Goal: Transaction & Acquisition: Purchase product/service

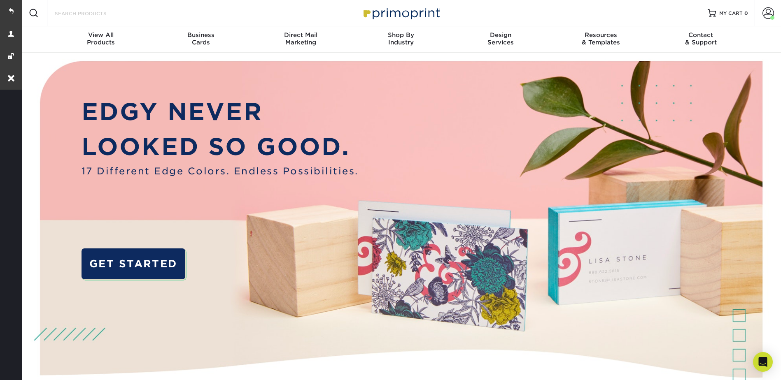
click at [95, 14] on input "Search Products" at bounding box center [94, 13] width 80 height 10
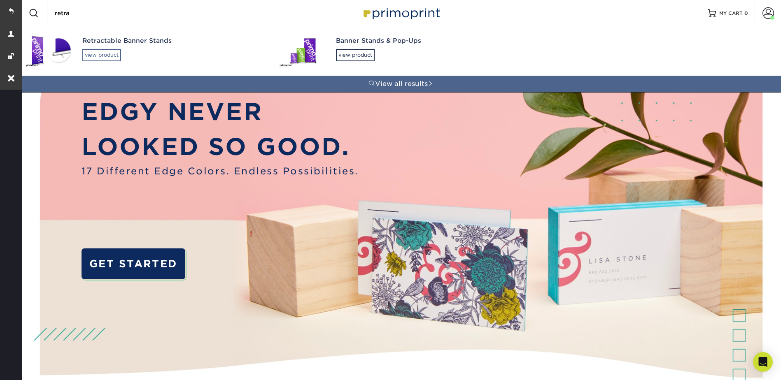
type input "retra"
click at [86, 50] on div "view product" at bounding box center [101, 55] width 39 height 12
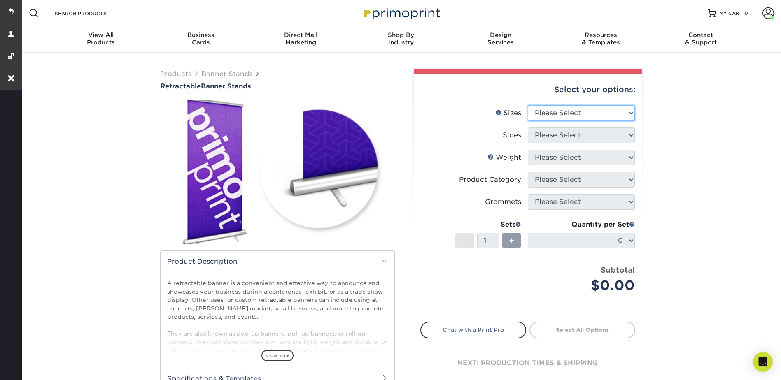
click at [547, 109] on select "Please Select 24" x 60" 33" x 80" 47" x 80"" at bounding box center [581, 113] width 107 height 16
select select "33.00x80.00"
click at [528, 105] on select "Please Select 24" x 60" 33" x 80" 47" x 80"" at bounding box center [581, 113] width 107 height 16
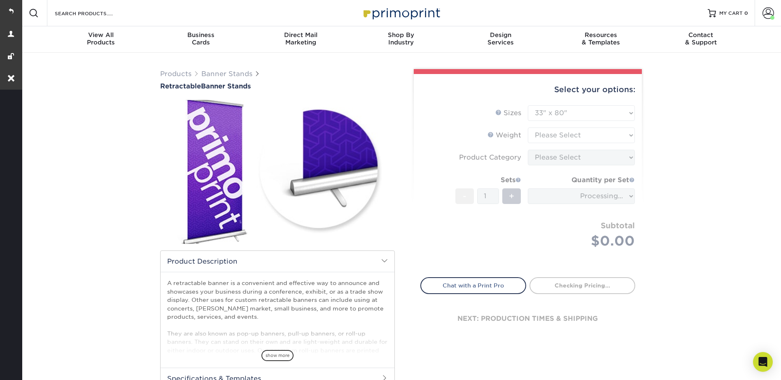
click at [546, 134] on form "Sizes Help Sizes Please Select 24" x 60" 33" x 80" 47" x 80" - 1" at bounding box center [527, 186] width 215 height 163
click at [545, 135] on form "Sizes Help Sizes Please Select 24" x 60" 33" x 80" 47" x 80" - 1" at bounding box center [527, 186] width 215 height 163
click at [545, 133] on form "Sizes Help Sizes Please Select 24" x 60" 33" x 80" 47" x 80" - 1" at bounding box center [527, 186] width 215 height 163
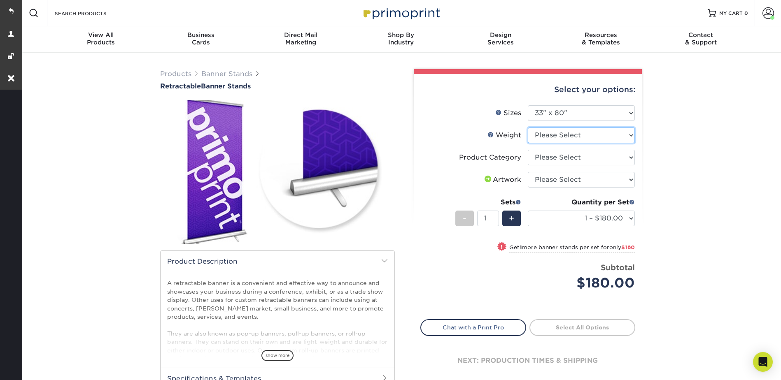
click at [545, 133] on select "Please Select 10MIL" at bounding box center [581, 136] width 107 height 16
select select "10MIL"
click at [528, 128] on select "Please Select 10MIL" at bounding box center [581, 136] width 107 height 16
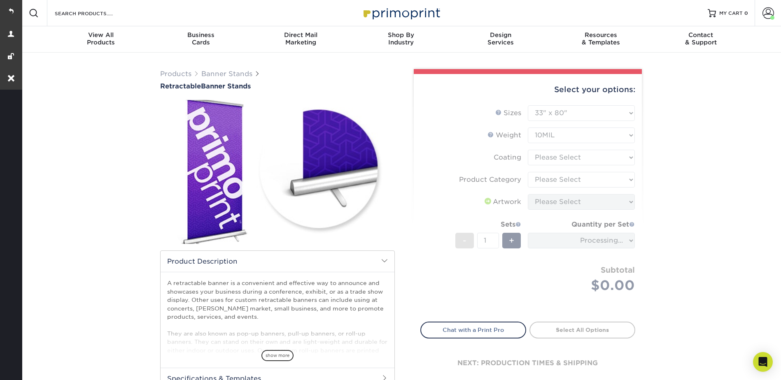
click at [543, 155] on form "Sizes Help Sizes Please Select 24" x 60" 33" x 80" 47" x 80" - 1" at bounding box center [527, 208] width 215 height 207
click at [546, 157] on form "Sizes Help Sizes Please Select 24" x 60" 33" x 80" 47" x 80" - 1" at bounding box center [527, 208] width 215 height 207
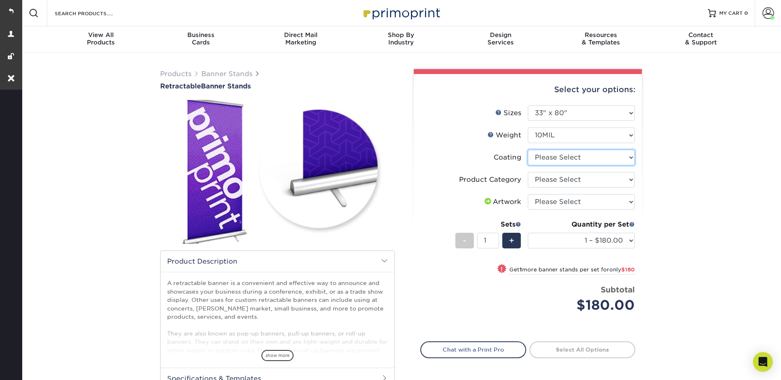
click at [545, 155] on select at bounding box center [581, 158] width 107 height 16
select select "3e7618de-abca-4bda-9f97-8b9129e913d8"
click at [528, 150] on select at bounding box center [581, 158] width 107 height 16
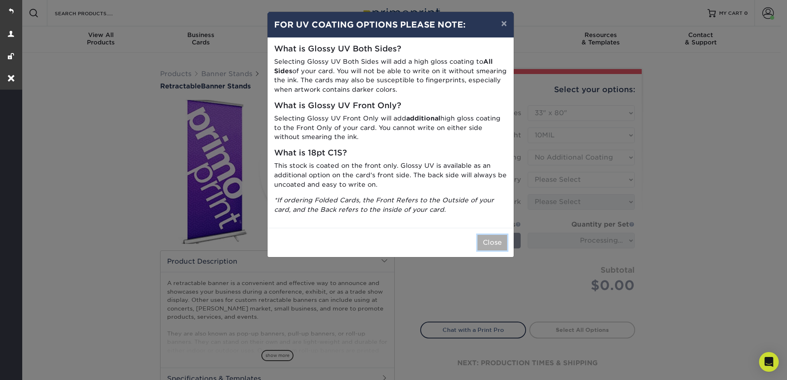
click at [498, 240] on button "Close" at bounding box center [492, 243] width 30 height 16
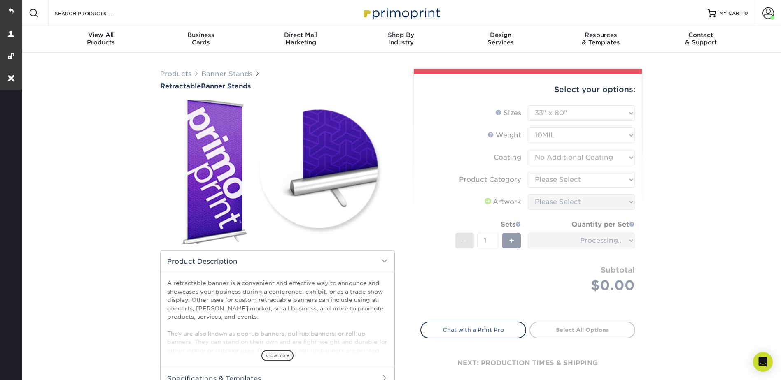
click at [540, 177] on form "Sizes Help Sizes Please Select 24" x 60" 33" x 80" 47" x 80" - 1" at bounding box center [527, 208] width 215 height 207
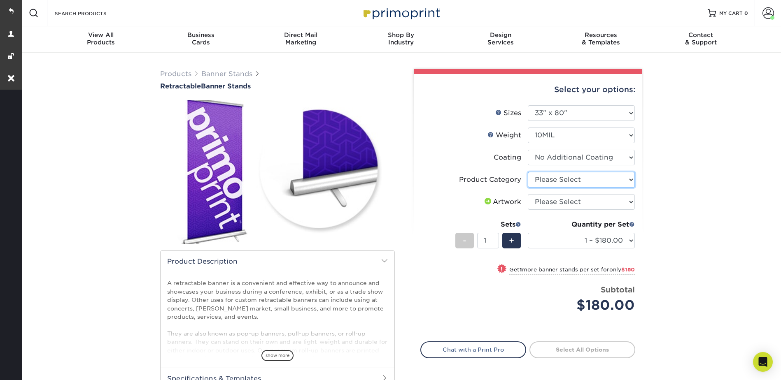
click at [540, 177] on select "Please Select Standard Retractable Banner Stand" at bounding box center [581, 180] width 107 height 16
select select "16926b4f-4359-4b5b-9e91-7b2ad5f23637"
click at [528, 172] on select "Please Select Standard Retractable Banner Stand" at bounding box center [581, 180] width 107 height 16
click at [542, 199] on select "Please Select I will upload files I need a design - $50" at bounding box center [581, 202] width 107 height 16
select select "upload"
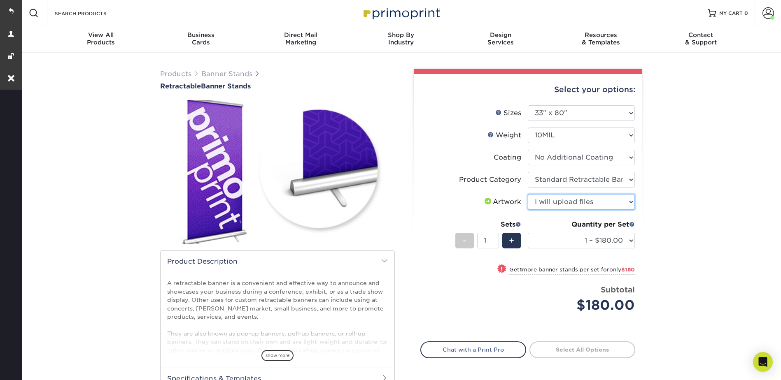
click at [528, 194] on select "Please Select I will upload files I need a design - $50" at bounding box center [581, 202] width 107 height 16
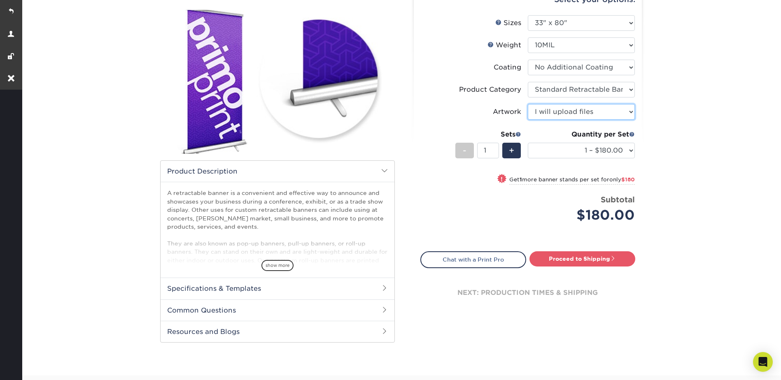
scroll to position [123, 0]
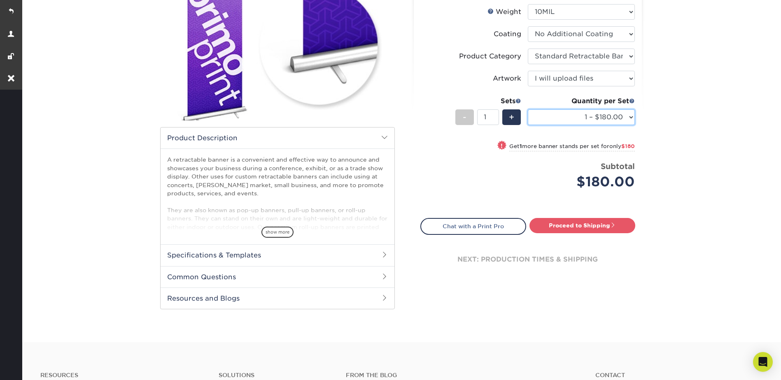
click at [578, 117] on select "1 – $180.00 2 – $360.00 3 – $539.00 4 – $719.00 5 – $898.00 6 – $1078.00 7 – $1…" at bounding box center [581, 117] width 107 height 16
click at [576, 117] on select "1 – $180.00 2 – $360.00 3 – $539.00 4 – $719.00 5 – $898.00 6 – $1078.00 7 – $1…" at bounding box center [581, 117] width 107 height 16
click at [510, 113] on span "+" at bounding box center [511, 117] width 5 height 12
type input "2"
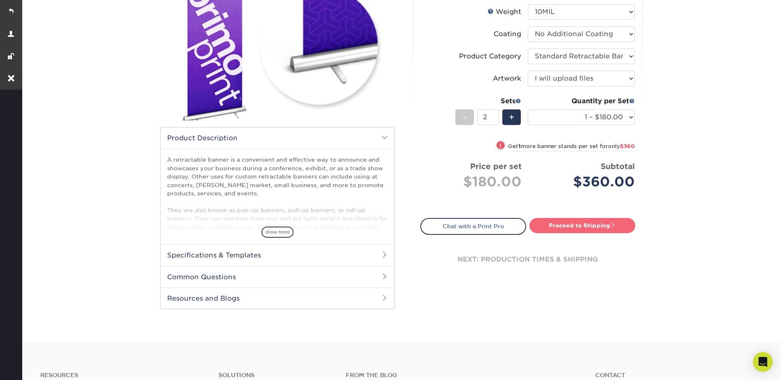
click at [594, 226] on link "Proceed to Shipping" at bounding box center [582, 225] width 106 height 15
type input "Set 1"
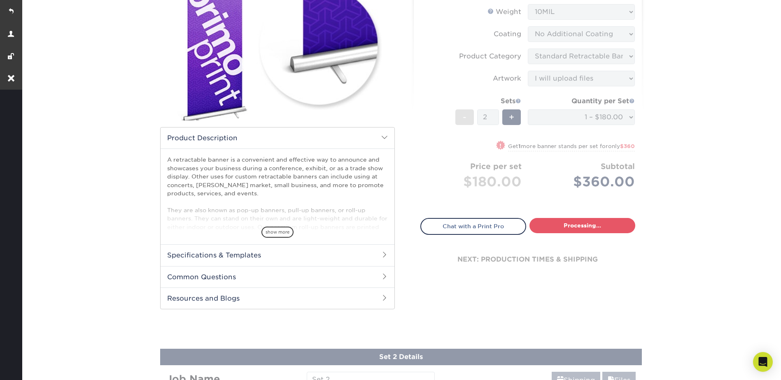
select select "e7b7b2f3-e776-4680-8298-9a89da6453ca"
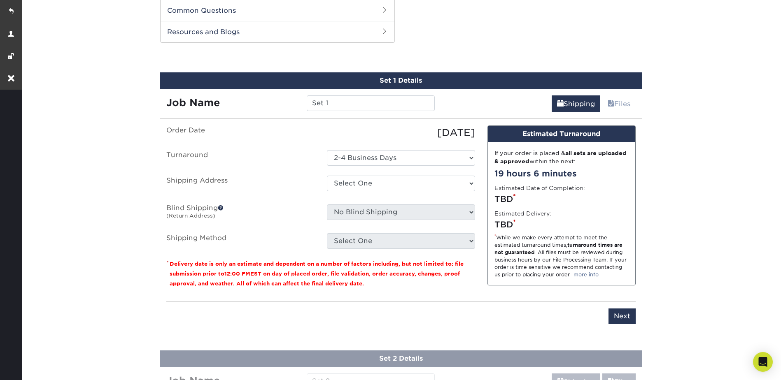
scroll to position [393, 0]
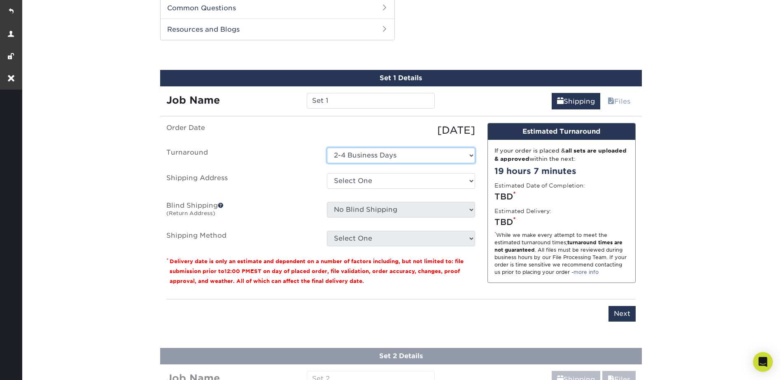
click at [355, 157] on select "Select One 2-4 Business Days" at bounding box center [401, 156] width 148 height 16
click at [327, 148] on select "Select One 2-4 Business Days" at bounding box center [401, 156] width 148 height 16
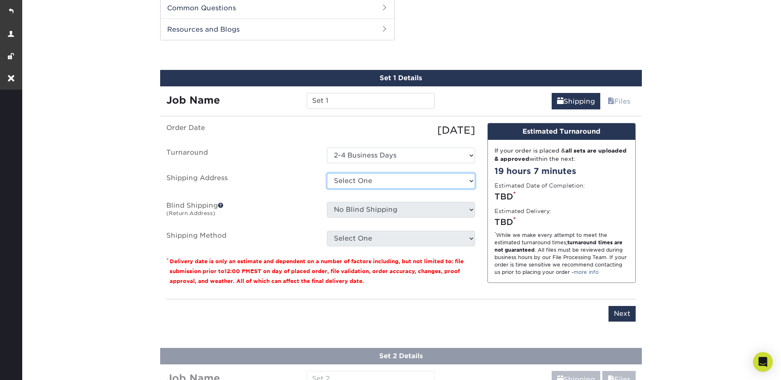
click at [351, 177] on select "Select One FP Banner + Add New Address" at bounding box center [401, 181] width 148 height 16
select select "286235"
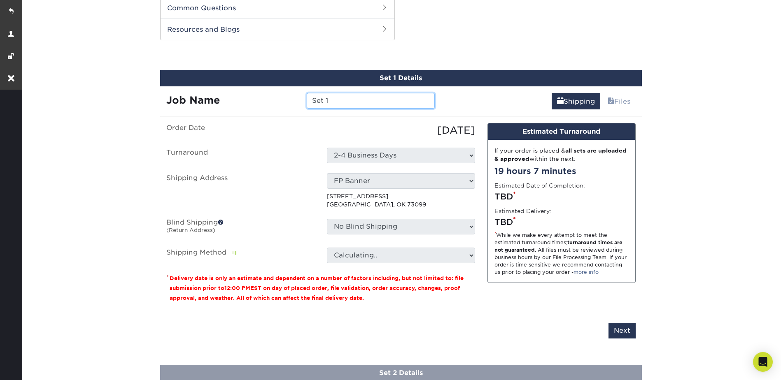
click at [330, 98] on input "Set 1" at bounding box center [371, 101] width 128 height 16
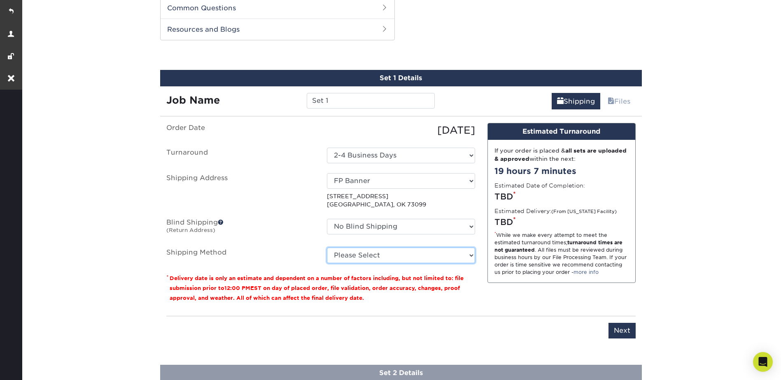
click at [357, 253] on select "Please Select Ground Shipping (+$20.27) 3 Day Shipping Service (+$22.38) 2 Day …" at bounding box center [401, 256] width 148 height 16
select select "03"
click at [327, 248] on select "Please Select Ground Shipping (+$20.27) 3 Day Shipping Service (+$22.38) 2 Day …" at bounding box center [401, 256] width 148 height 16
drag, startPoint x: 359, startPoint y: 257, endPoint x: 359, endPoint y: 264, distance: 7.0
click at [359, 257] on select "Please Select Ground Shipping (+$20.27) 3 Day Shipping Service (+$22.38) 2 Day …" at bounding box center [401, 256] width 148 height 16
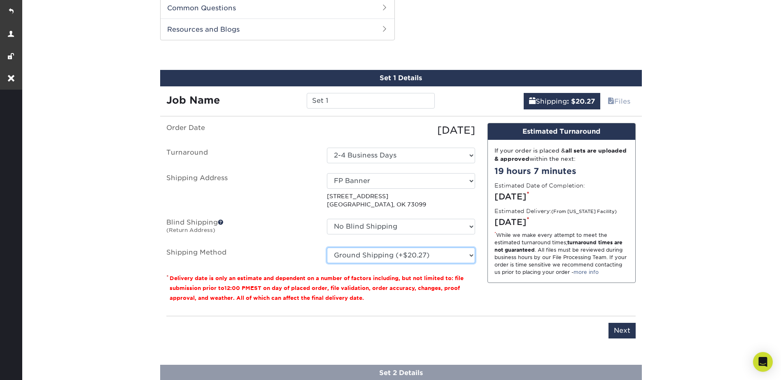
click at [357, 249] on select "Please Select Ground Shipping (+$20.27) 3 Day Shipping Service (+$22.38) 2 Day …" at bounding box center [401, 256] width 148 height 16
click at [362, 254] on select "Please Select Ground Shipping (+$20.27) 3 Day Shipping Service (+$22.38) 2 Day …" at bounding box center [401, 256] width 148 height 16
click at [634, 329] on input "Next" at bounding box center [621, 331] width 27 height 16
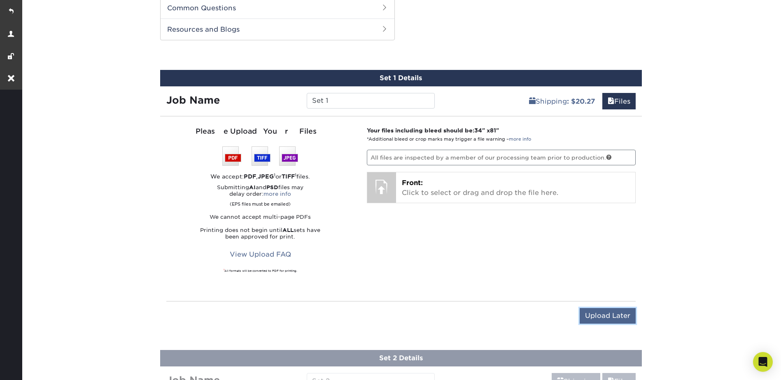
click at [605, 323] on input "Upload Later" at bounding box center [608, 316] width 56 height 16
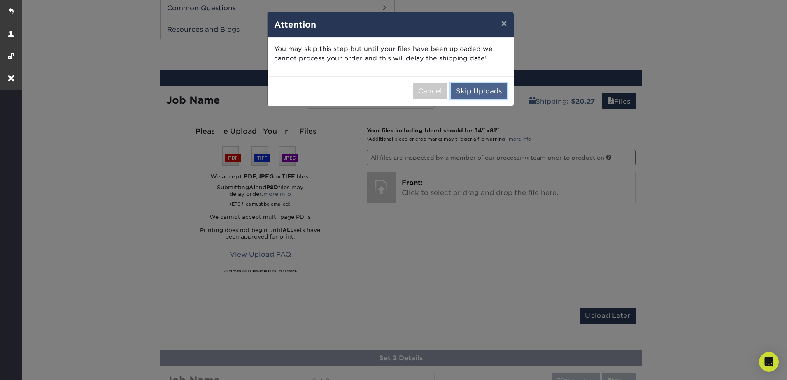
click at [500, 98] on button "Skip Uploads" at bounding box center [479, 92] width 56 height 16
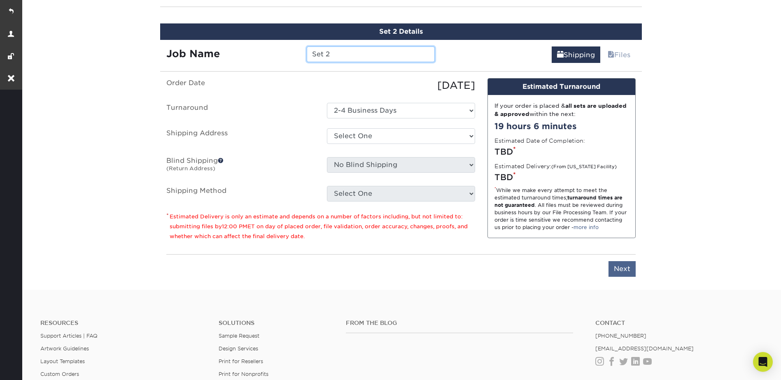
scroll to position [507, 0]
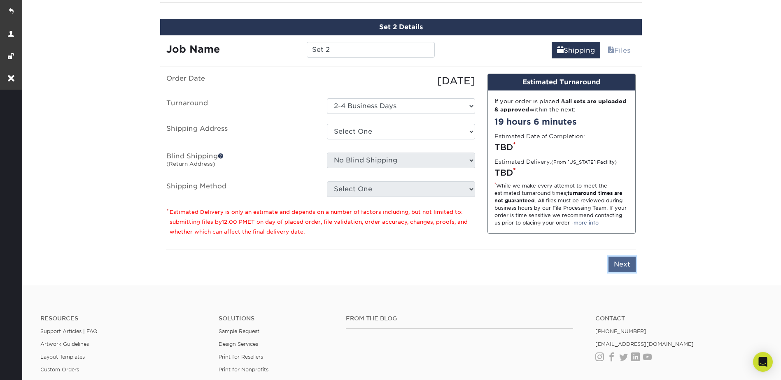
click at [619, 265] on input "Next" at bounding box center [621, 265] width 27 height 16
type input "Next"
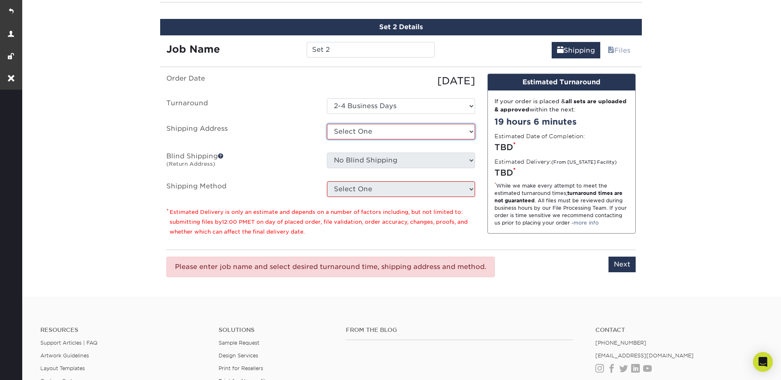
click at [382, 127] on select "Select One FP Banner + Add New Address" at bounding box center [401, 132] width 148 height 16
select select "286235"
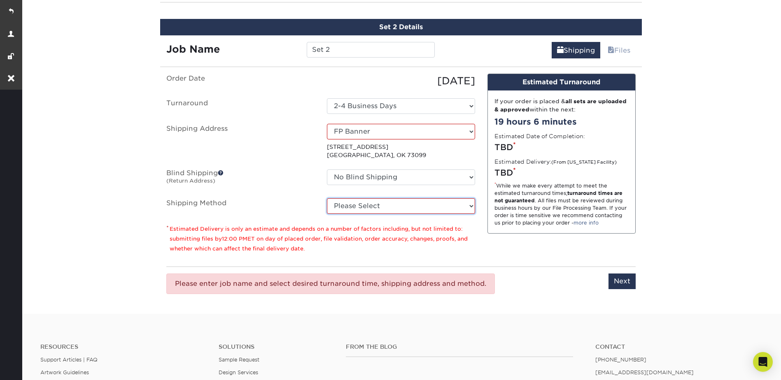
click at [389, 204] on select "Please Select Ground Shipping (+$20.27) 3 Day Shipping Service (+$22.38) 2 Day …" at bounding box center [401, 206] width 148 height 16
select select "03"
click at [327, 198] on select "Please Select Ground Shipping (+$20.27) 3 Day Shipping Service (+$22.38) 2 Day …" at bounding box center [401, 206] width 148 height 16
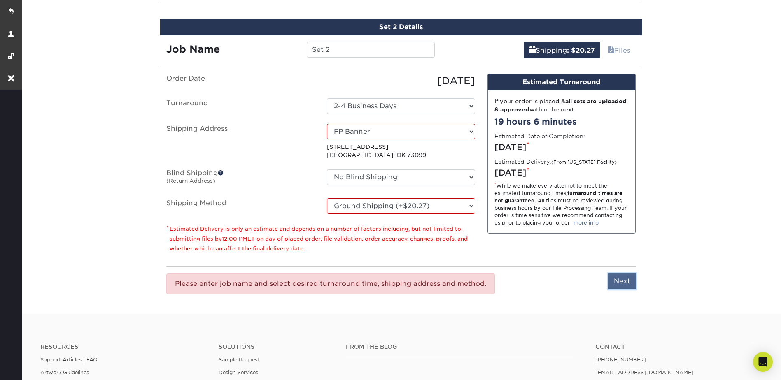
click at [629, 282] on input "Next" at bounding box center [621, 282] width 27 height 16
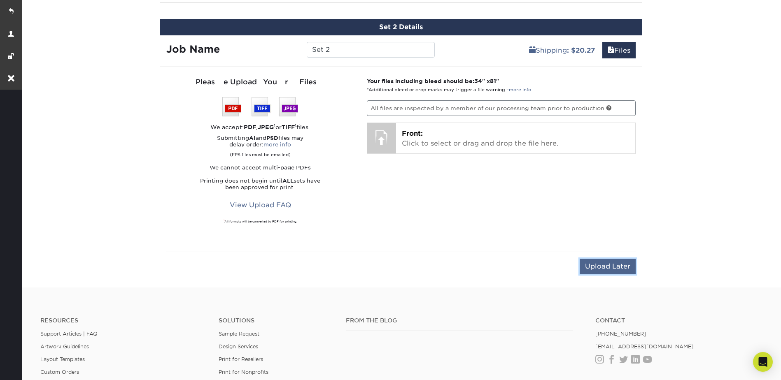
click at [605, 269] on input "Upload Later" at bounding box center [608, 267] width 56 height 16
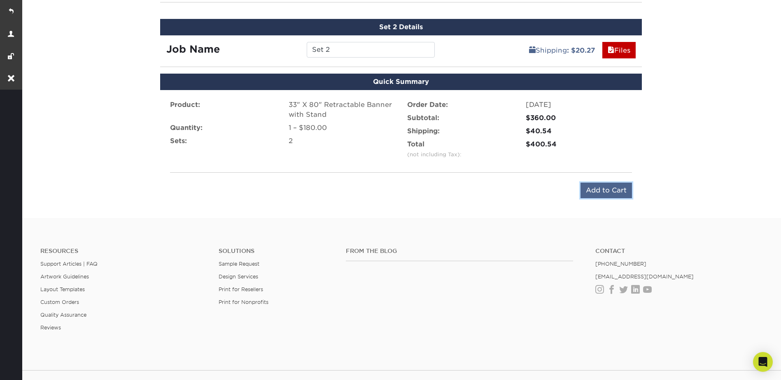
click at [611, 188] on input "Add to Cart" at bounding box center [605, 191] width 51 height 16
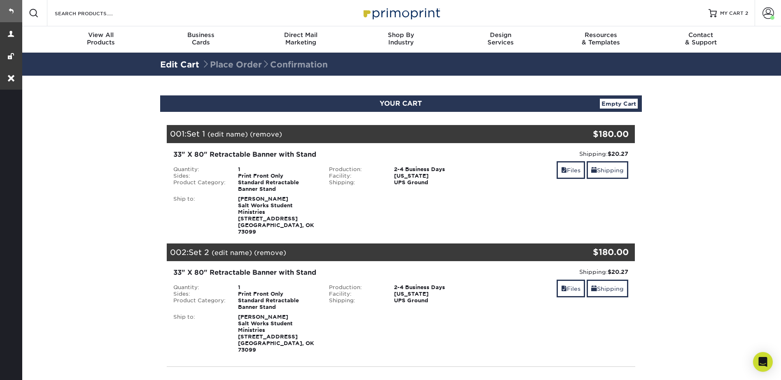
click at [10, 9] on link at bounding box center [11, 11] width 22 height 22
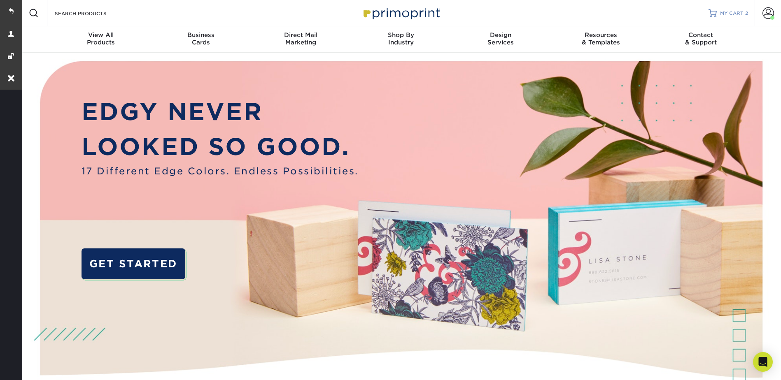
click at [742, 10] on span "MY CART" at bounding box center [731, 13] width 23 height 7
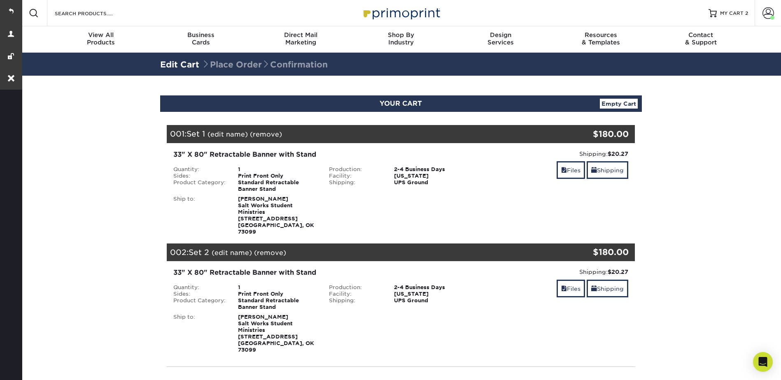
click at [680, 147] on section "YOUR CART Empty Cart Your Cart is Empty View Account Active Orders Order Histor…" at bounding box center [401, 293] width 760 height 434
click at [710, 125] on section "YOUR CART Empty Cart Your Cart is Empty View Account Active Orders Order Histor…" at bounding box center [401, 293] width 760 height 434
click at [100, 13] on input "Search Products" at bounding box center [94, 13] width 80 height 10
click at [82, 13] on input "Search Products" at bounding box center [94, 13] width 80 height 10
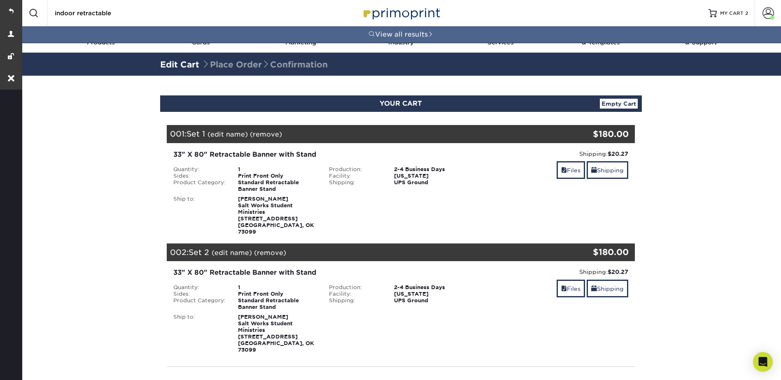
type input "indoor retractable"
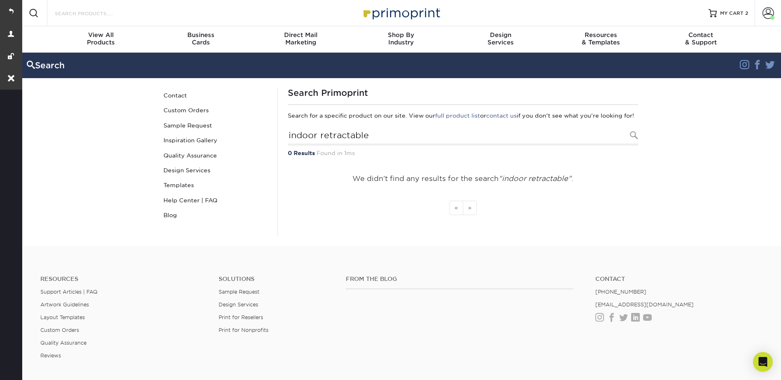
click at [100, 8] on input "Search Products" at bounding box center [94, 13] width 80 height 10
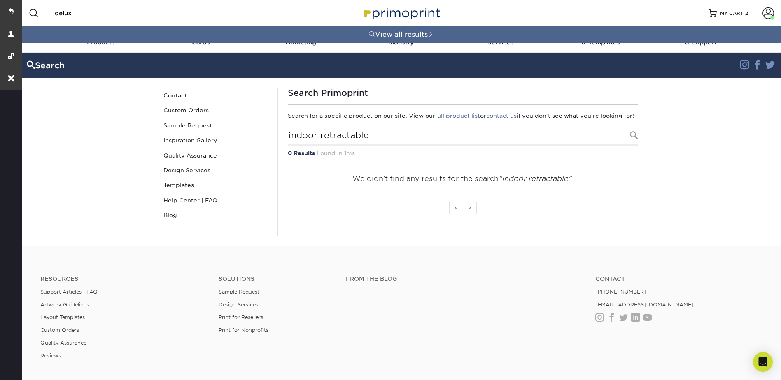
type input "deluxe"
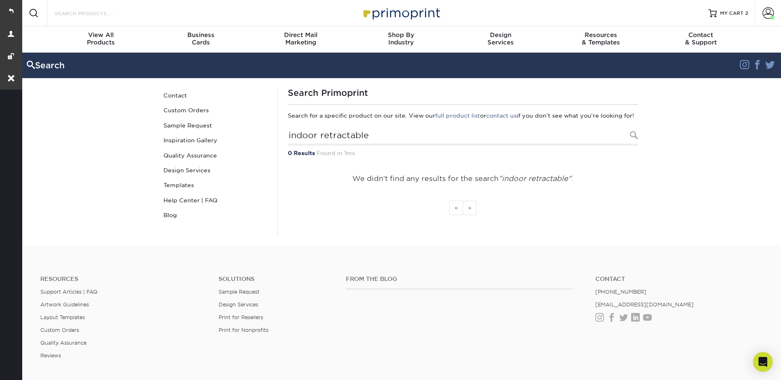
click at [105, 12] on input "Search Products" at bounding box center [94, 13] width 80 height 10
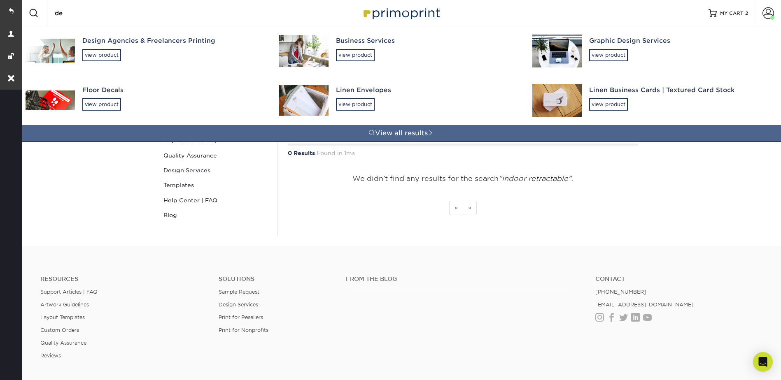
type input "d"
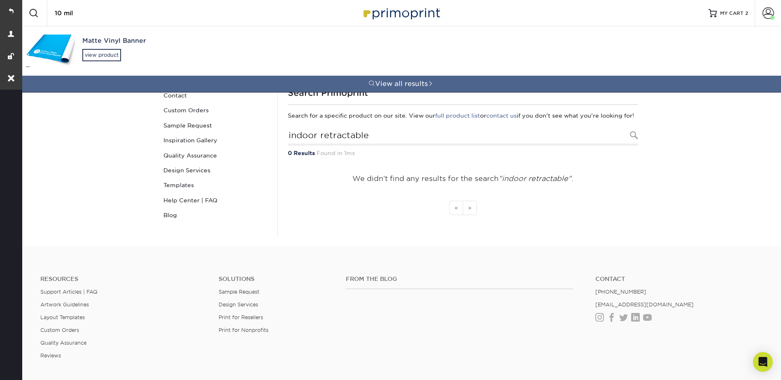
type input "10 mil"
click at [103, 48] on div "Matte Vinyl Banner view product" at bounding box center [173, 48] width 182 height 45
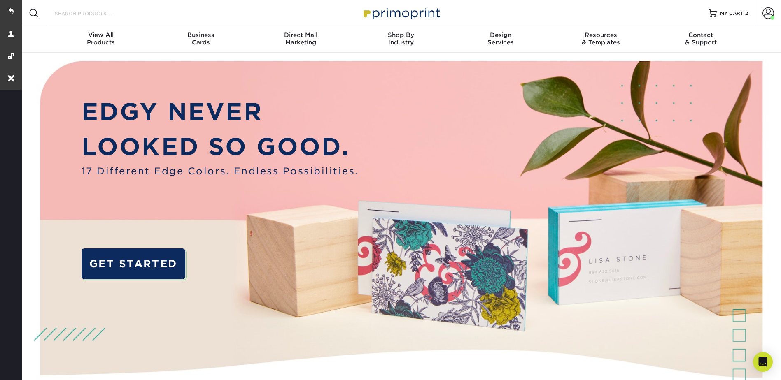
click at [77, 15] on input "Search Products" at bounding box center [94, 13] width 80 height 10
click at [83, 15] on input "Search Products" at bounding box center [94, 13] width 80 height 10
click at [772, 109] on img at bounding box center [400, 241] width 753 height 376
click at [123, 19] on div "Search Products" at bounding box center [90, 13] width 87 height 26
click at [122, 13] on input "Search Products" at bounding box center [94, 13] width 80 height 10
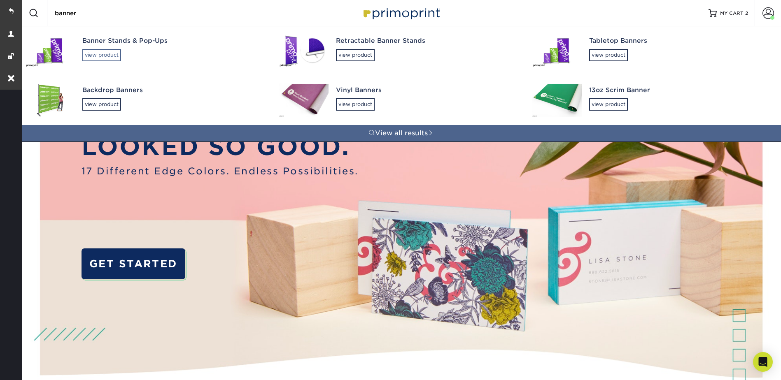
type input "banner"
click at [105, 51] on div "view product" at bounding box center [101, 55] width 39 height 12
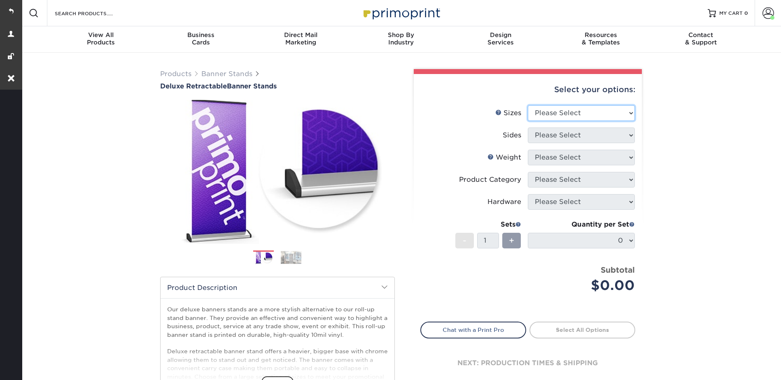
click at [548, 107] on select "Please Select 33" x 80"" at bounding box center [581, 113] width 107 height 16
select select "33.00x80.00"
click at [528, 105] on select "Please Select 33" x 80"" at bounding box center [581, 113] width 107 height 16
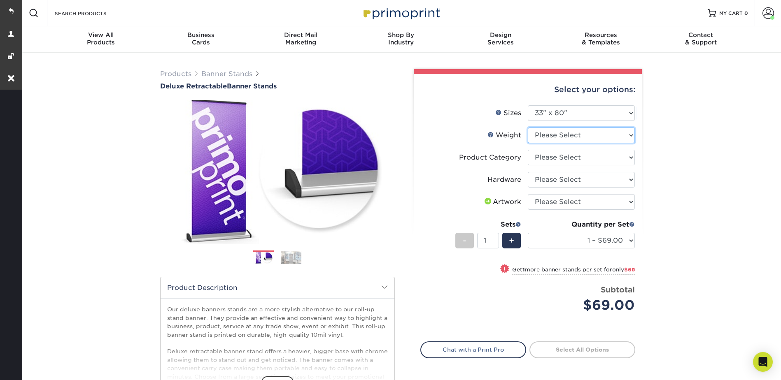
click at [550, 133] on select "Please Select 10MIL" at bounding box center [581, 136] width 107 height 16
select select "10MIL"
click at [528, 128] on select "Please Select 10MIL" at bounding box center [581, 136] width 107 height 16
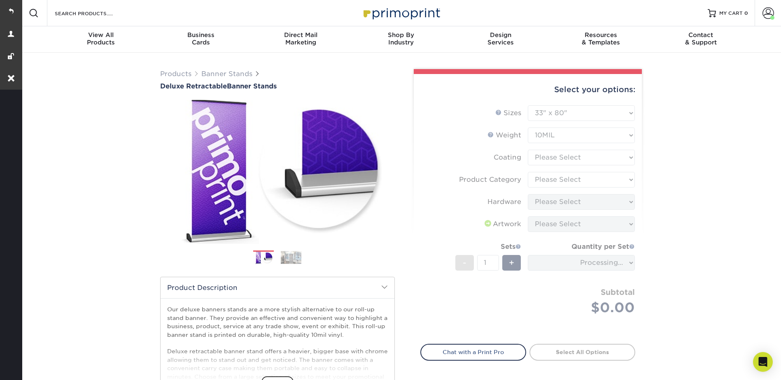
click at [549, 158] on form "Sizes Help Sizes Please Select 33" x 80" Sides Please Select 10MIL - 1" at bounding box center [527, 219] width 215 height 229
click at [547, 154] on form "Sizes Help Sizes Please Select 33" x 80" Sides Please Select 10MIL - 1" at bounding box center [527, 219] width 215 height 229
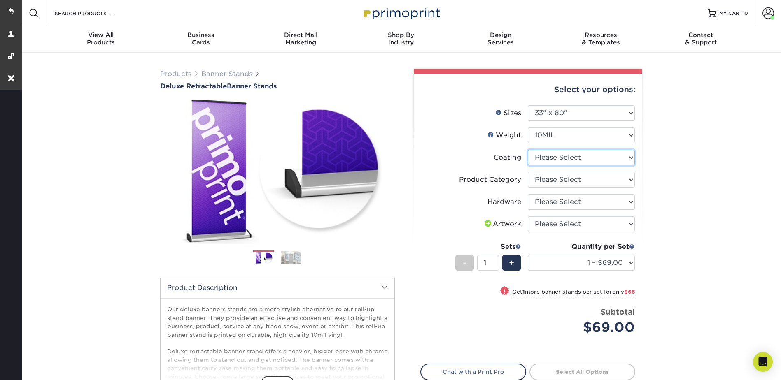
click at [550, 160] on select at bounding box center [581, 158] width 107 height 16
select select "3e7618de-abca-4bda-9f97-8b9129e913d8"
click at [528, 150] on select at bounding box center [581, 158] width 107 height 16
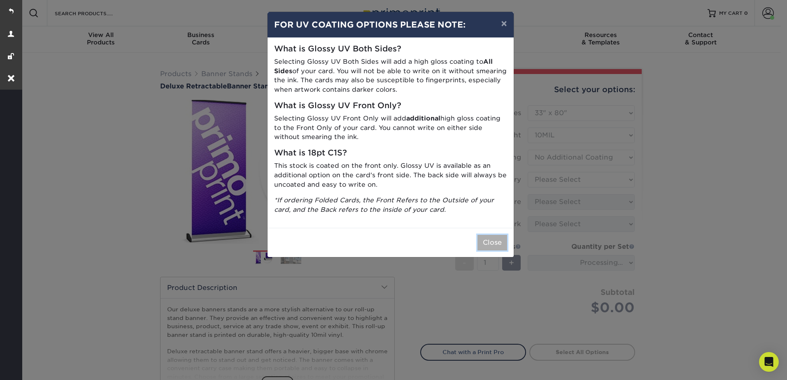
click at [492, 246] on button "Close" at bounding box center [492, 243] width 30 height 16
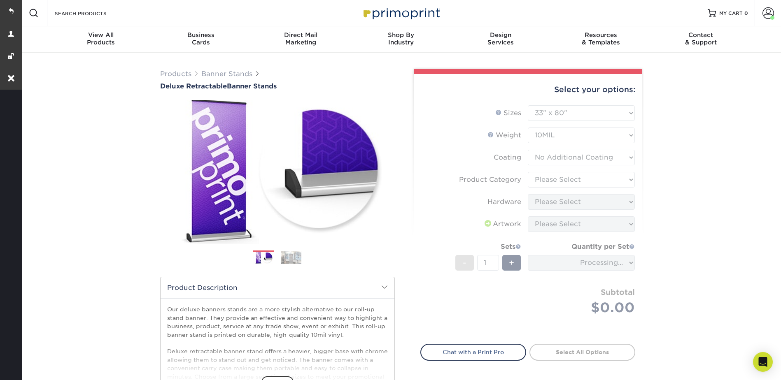
click at [557, 178] on form "Sizes Help Sizes Please Select 33" x 80" Sides Please Select 10MIL - 1" at bounding box center [527, 219] width 215 height 229
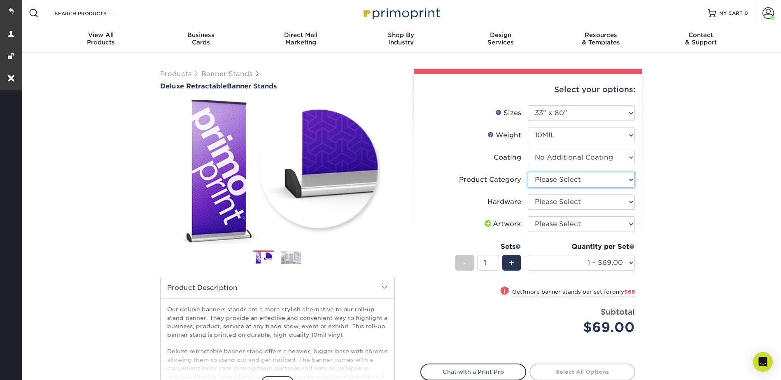
click at [557, 178] on select "Please Select Deluxe Retractable Banner Stand" at bounding box center [581, 180] width 107 height 16
select select "deb82e1f-94dd-4fc2-adc3-95272b6b1220"
click at [528, 172] on select "Please Select Deluxe Retractable Banner Stand" at bounding box center [581, 180] width 107 height 16
click at [540, 200] on select "Please Select Single-Sided Deluxe Retractable Banner Stand" at bounding box center [581, 202] width 107 height 16
select select "8f8ed3c6-8570-4dec-a260-1d9d29af8a30"
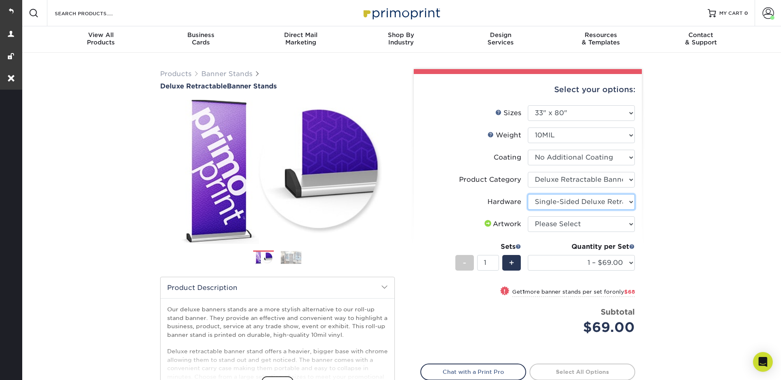
click at [528, 194] on select "Please Select Single-Sided Deluxe Retractable Banner Stand" at bounding box center [581, 202] width 107 height 16
drag, startPoint x: 549, startPoint y: 222, endPoint x: 550, endPoint y: 232, distance: 9.9
click at [549, 222] on select "Please Select I will upload files I need a design - $50" at bounding box center [581, 225] width 107 height 16
select select "upload"
click at [528, 217] on select "Please Select I will upload files I need a design - $50" at bounding box center [581, 225] width 107 height 16
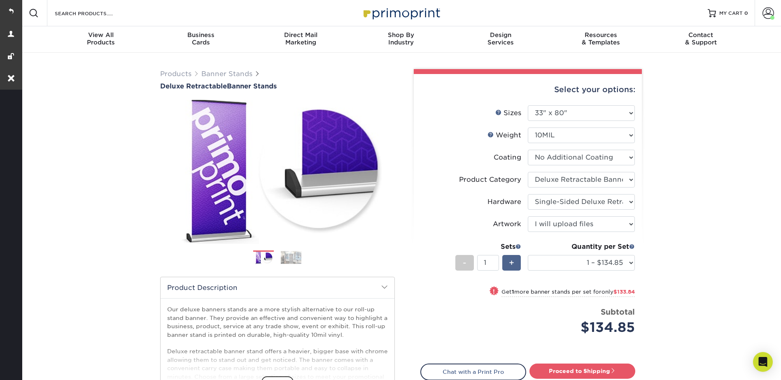
click at [513, 258] on span "+" at bounding box center [511, 263] width 5 height 12
type input "2"
click at [765, 16] on span at bounding box center [768, 13] width 12 height 12
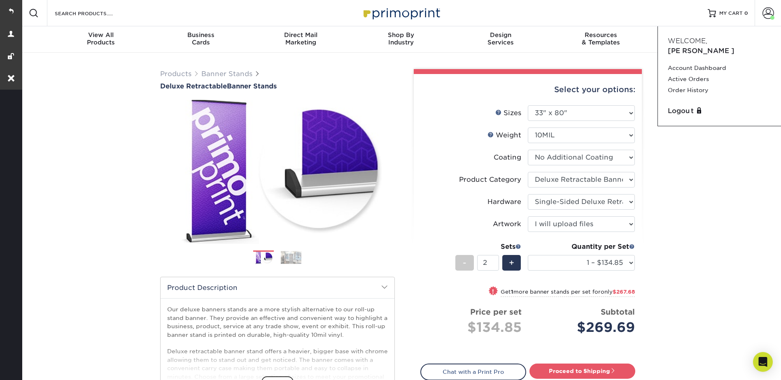
click at [711, 169] on div "Products Banner Stands Deluxe Retractable Banner Stands Previous Next" at bounding box center [401, 273] width 760 height 440
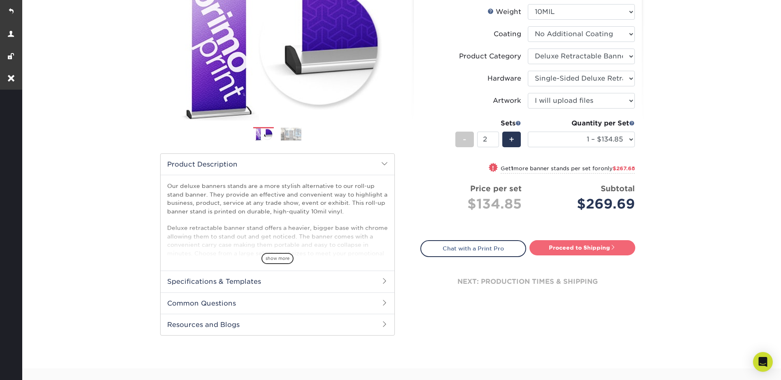
click at [579, 244] on link "Proceed to Shipping" at bounding box center [582, 247] width 106 height 15
type input "Set 1"
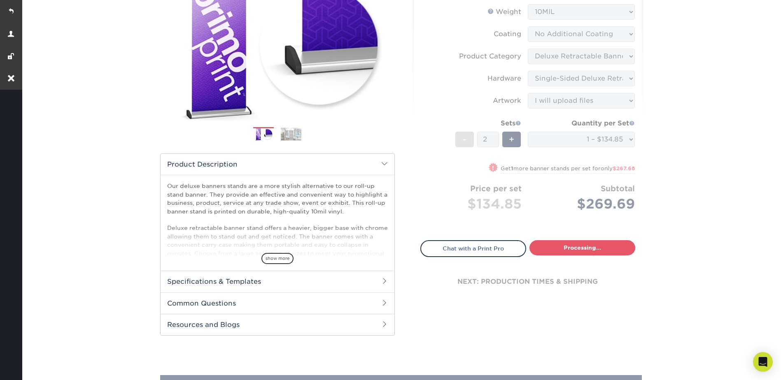
select select "05cdc3be-01c7-4d30-a20e-228dbc0598e6"
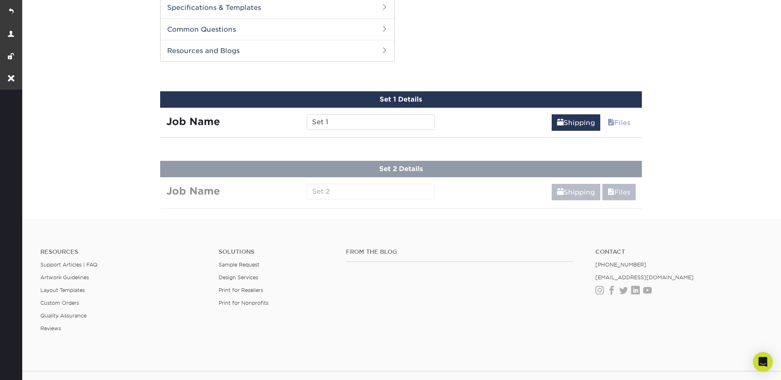
scroll to position [419, 0]
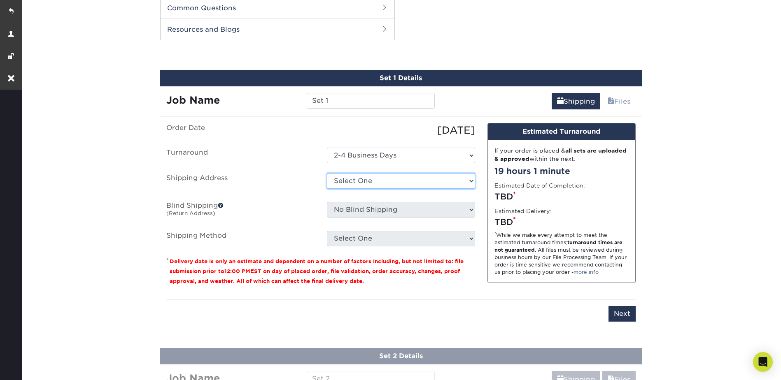
click at [359, 174] on select "Select One FP Banner + Add New Address" at bounding box center [401, 181] width 148 height 16
select select "286235"
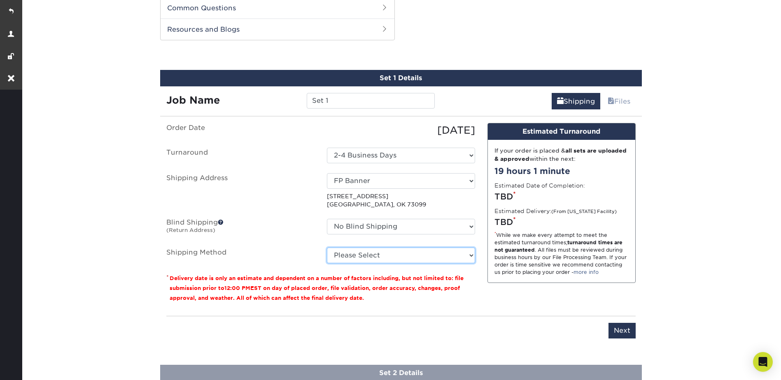
drag, startPoint x: 381, startPoint y: 255, endPoint x: 381, endPoint y: 264, distance: 8.7
click at [381, 255] on select "Please Select Ground Shipping (+$20.27) 3 Day Shipping Service (+$22.38) 2 Day …" at bounding box center [401, 256] width 148 height 16
select select "03"
click at [327, 248] on select "Please Select Ground Shipping (+$20.27) 3 Day Shipping Service (+$22.38) 2 Day …" at bounding box center [401, 256] width 148 height 16
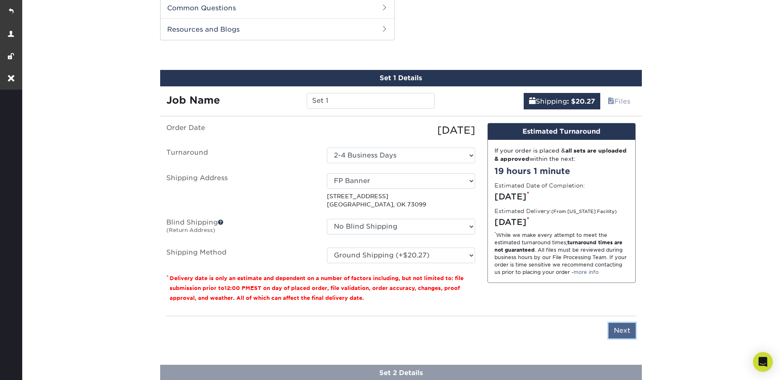
click at [624, 333] on input "Next" at bounding box center [621, 331] width 27 height 16
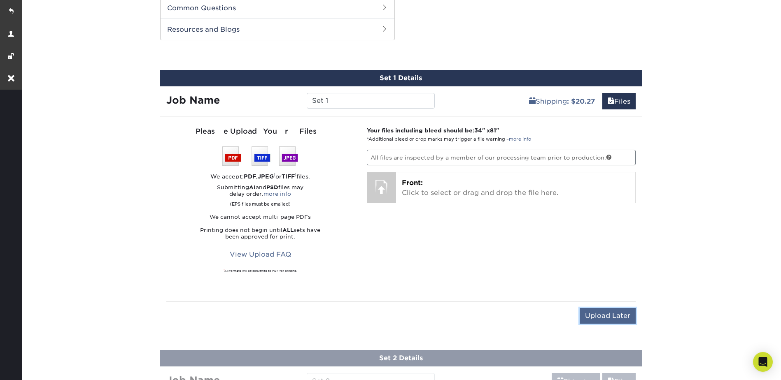
click at [617, 312] on input "Upload Later" at bounding box center [608, 316] width 56 height 16
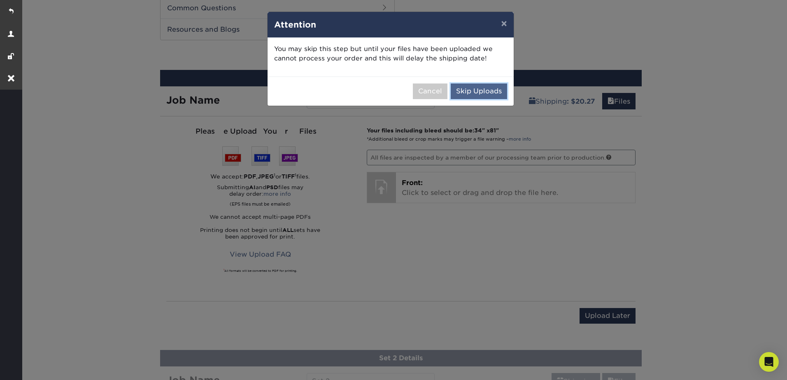
click at [482, 84] on button "Skip Uploads" at bounding box center [479, 92] width 56 height 16
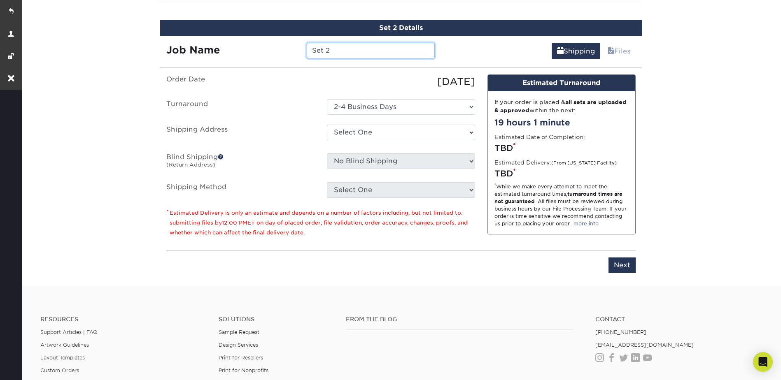
scroll to position [533, 0]
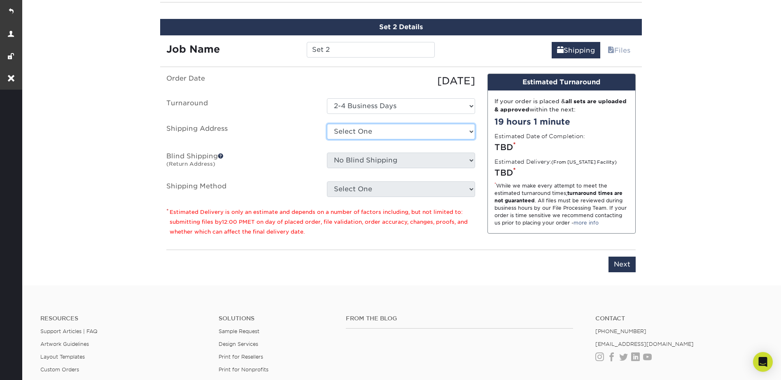
click at [363, 129] on select "Select One FP Banner + Add New Address" at bounding box center [401, 132] width 148 height 16
select select "286235"
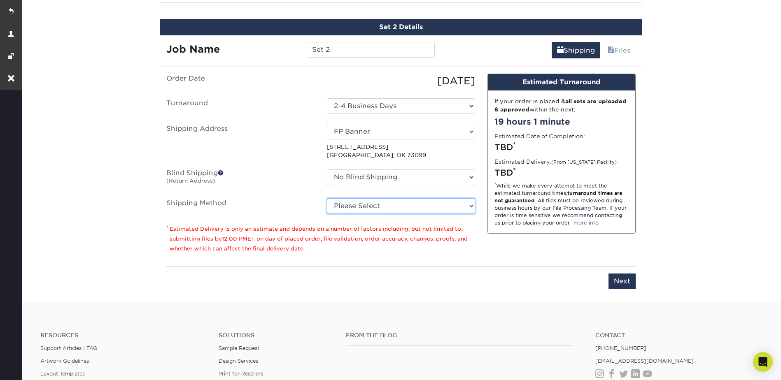
click at [363, 204] on select "Please Select Ground Shipping (+$20.27) 3 Day Shipping Service (+$22.38) 2 Day …" at bounding box center [401, 206] width 148 height 16
select select "03"
click at [327, 198] on select "Please Select Ground Shipping (+$20.27) 3 Day Shipping Service (+$22.38) 2 Day …" at bounding box center [401, 206] width 148 height 16
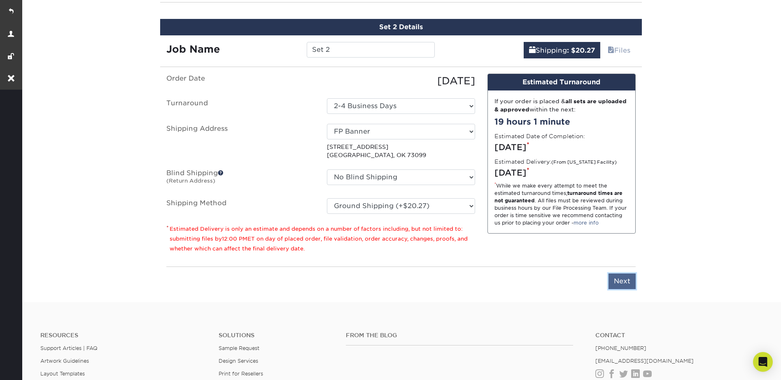
click at [621, 285] on input "Next" at bounding box center [621, 282] width 27 height 16
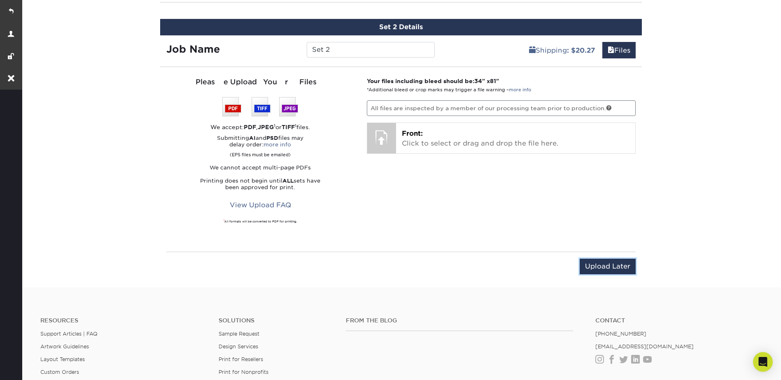
click at [613, 267] on input "Upload Later" at bounding box center [608, 267] width 56 height 16
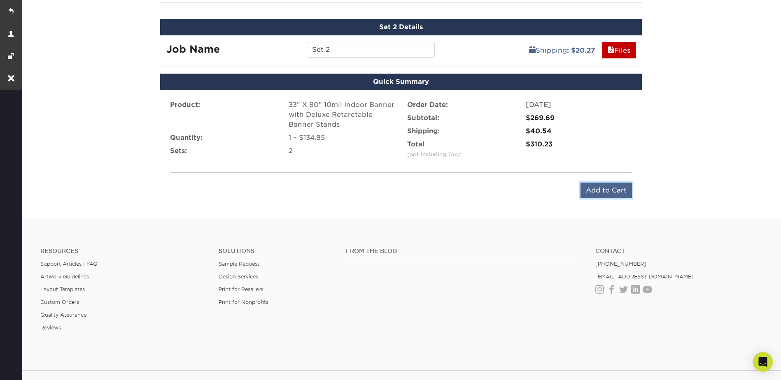
click at [606, 186] on input "Add to Cart" at bounding box center [605, 191] width 51 height 16
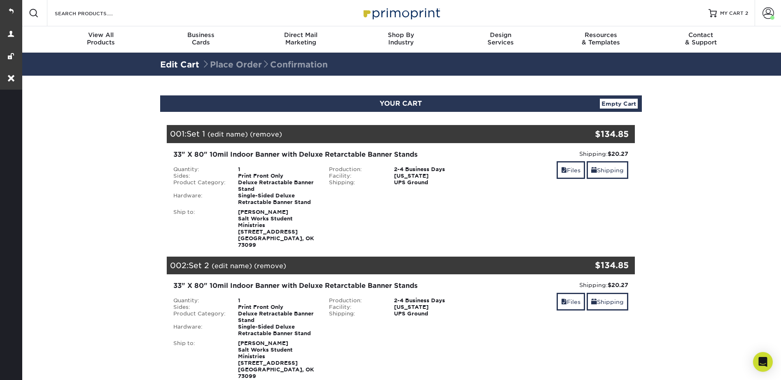
click at [701, 136] on section "YOUR CART Empty Cart Your Cart is Empty View Account Active Orders Order Histor…" at bounding box center [401, 306] width 760 height 461
click at [700, 138] on section "YOUR CART Empty Cart Your Cart is Empty View Account Active Orders Order Histor…" at bounding box center [401, 306] width 760 height 461
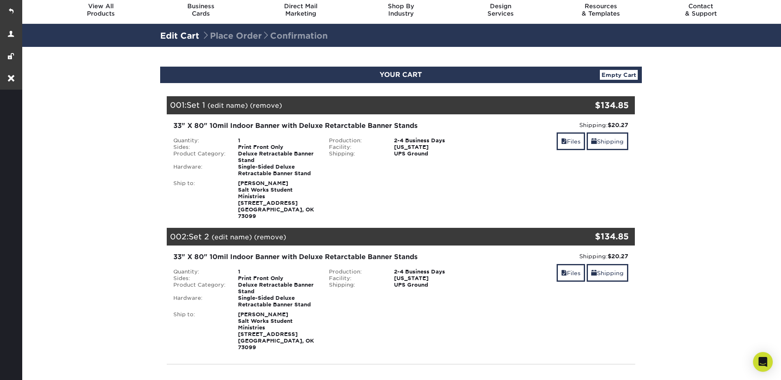
scroll to position [123, 0]
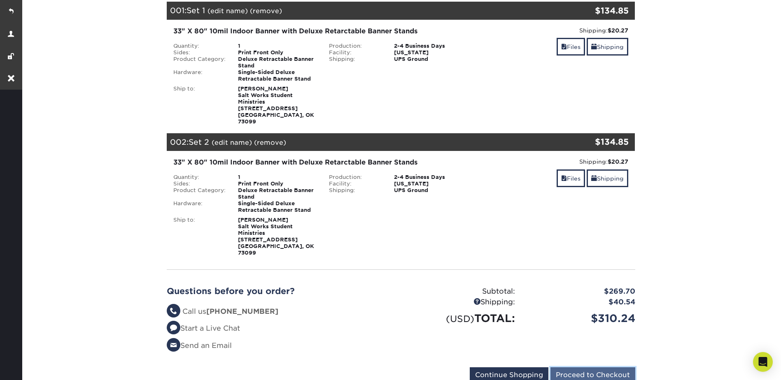
click at [615, 368] on input "Proceed to Checkout" at bounding box center [592, 376] width 85 height 16
